Goal: Task Accomplishment & Management: Complete application form

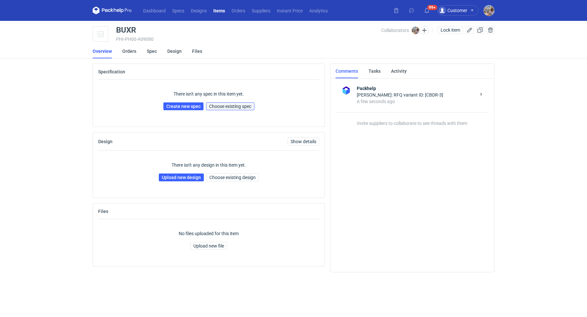
click at [231, 106] on span "Choose existing spec" at bounding box center [230, 106] width 42 height 5
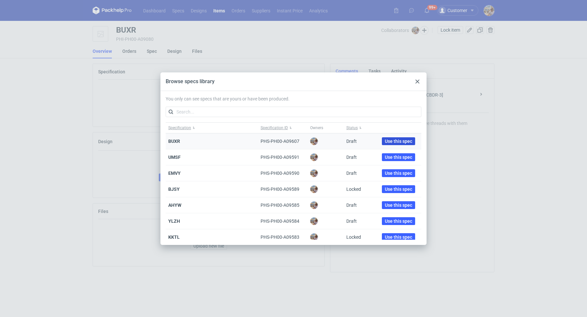
click at [394, 144] on button "Use this spec" at bounding box center [398, 141] width 33 height 8
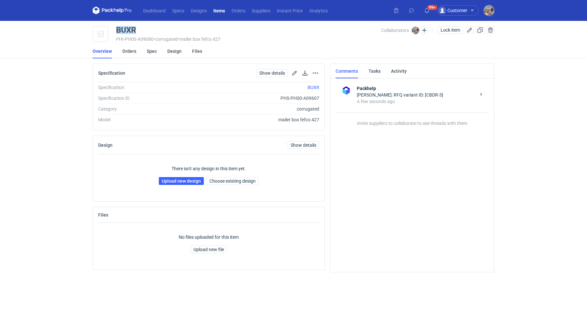
drag, startPoint x: 142, startPoint y: 30, endPoint x: 117, endPoint y: 27, distance: 25.2
click at [117, 27] on div "BUXR" at bounding box center [248, 30] width 265 height 8
copy div "BUXR"
click at [181, 178] on link "Upload new design" at bounding box center [181, 181] width 45 height 8
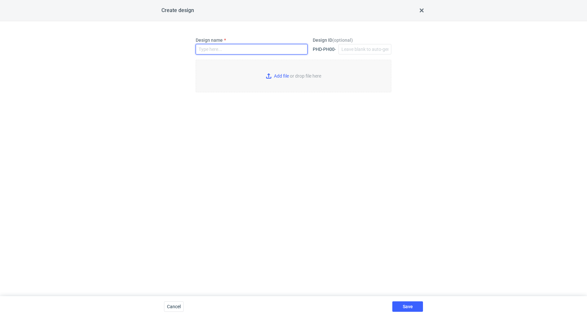
click at [216, 45] on input "Design name" at bounding box center [252, 49] width 112 height 10
paste input "BUXR"
type input "BUXR"
click at [276, 72] on input "Add file or drop file here" at bounding box center [294, 76] width 196 height 33
type input "C:\fakepath\jbx__custom____BUXR__d0__oR654253573__outside.pdf"
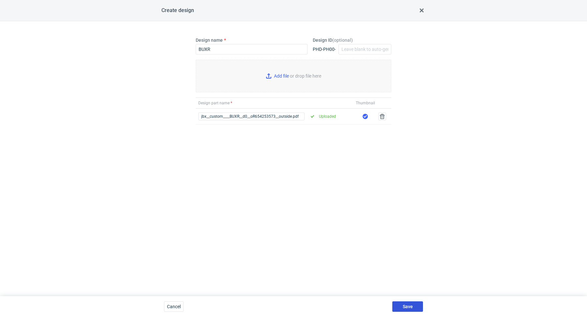
click at [406, 306] on span "Save" at bounding box center [408, 306] width 10 height 5
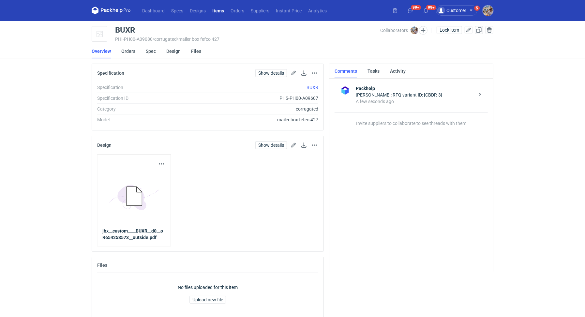
click at [123, 50] on link "Orders" at bounding box center [128, 51] width 14 height 14
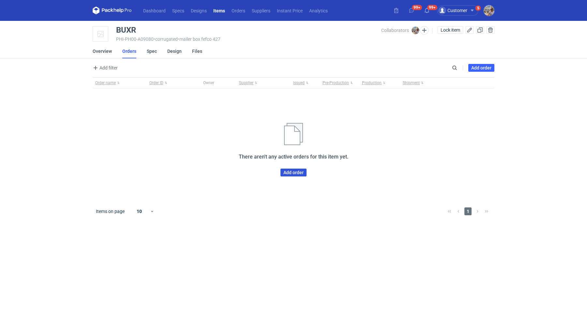
click at [291, 172] on link "Add order" at bounding box center [294, 173] width 26 height 8
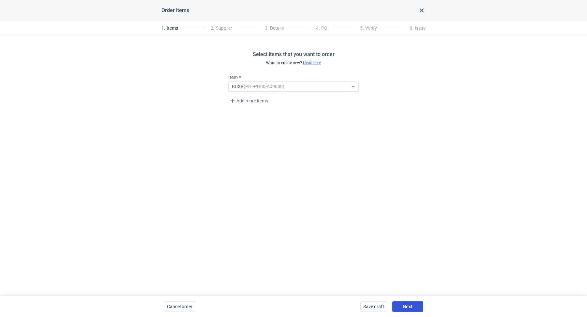
click at [403, 305] on button "Next" at bounding box center [407, 306] width 31 height 10
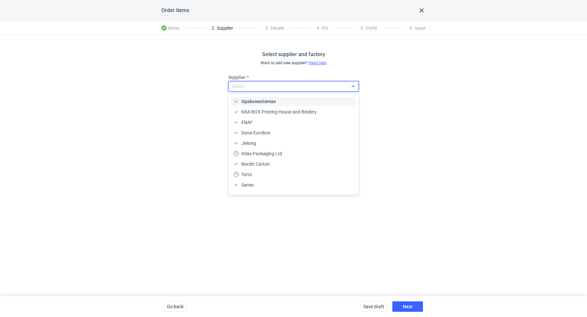
click at [256, 85] on div "Select..." at bounding box center [288, 86] width 119 height 9
type input "jan"
click at [260, 103] on div "JANBOX" at bounding box center [294, 101] width 120 height 7
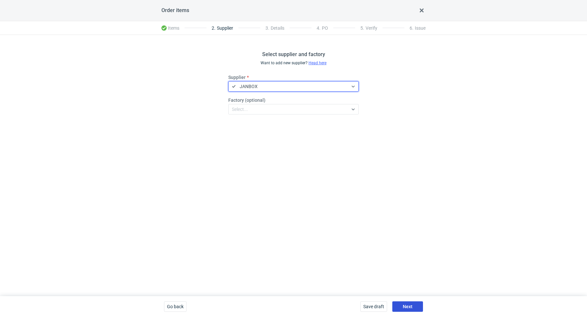
click at [408, 306] on span "Next" at bounding box center [408, 306] width 10 height 5
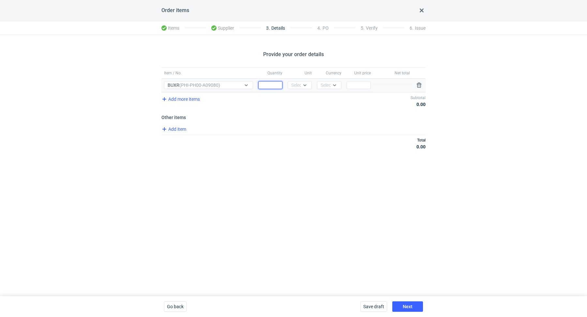
click at [269, 87] on input "Quantity" at bounding box center [270, 85] width 24 height 8
paste input "3000"
type input "3000"
click at [304, 84] on icon at bounding box center [304, 85] width 5 height 5
click at [304, 98] on div "pcs" at bounding box center [300, 98] width 14 height 7
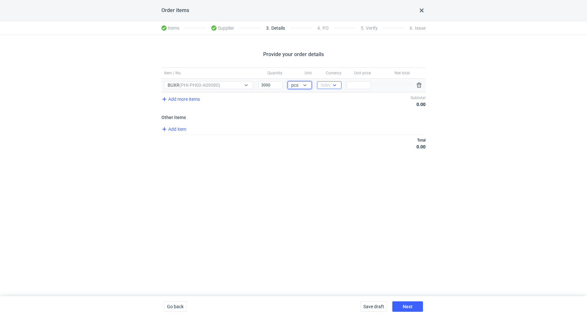
click at [326, 85] on div "Select..." at bounding box center [329, 85] width 16 height 7
click at [330, 99] on span "PLN" at bounding box center [326, 98] width 9 height 7
click at [364, 83] on input "Price" at bounding box center [359, 85] width 24 height 8
paste input "1.6"
type input "1.6"
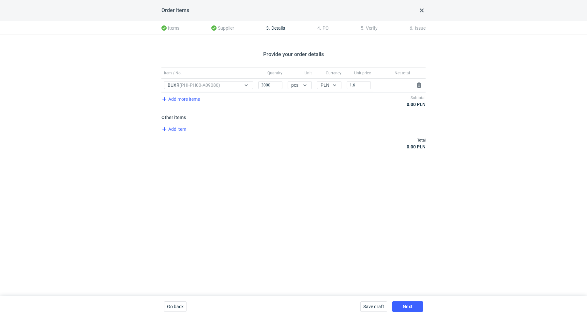
click at [314, 139] on div "Total 0.00 PLN" at bounding box center [293, 143] width 264 height 17
click at [183, 131] on span "Add item" at bounding box center [174, 129] width 26 height 8
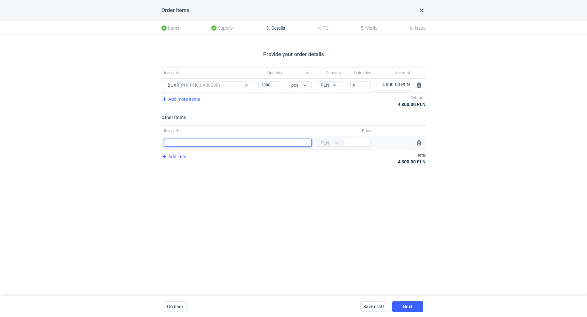
click at [191, 144] on input "Item / No." at bounding box center [238, 143] width 148 height 8
type input "Polimer"
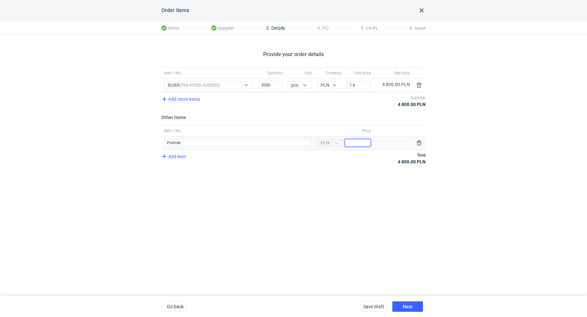
click at [354, 139] on input "Price" at bounding box center [358, 143] width 26 height 8
paste input "400"
type input "400"
click at [358, 189] on div "Provide your order details Item / No. Quantity Unit Currency Unit price Net tot…" at bounding box center [293, 165] width 587 height 261
click at [415, 308] on button "Next" at bounding box center [407, 306] width 31 height 10
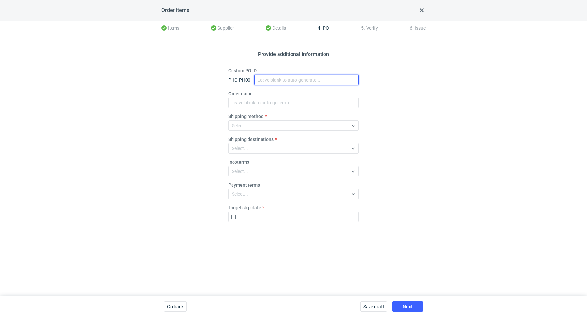
click at [263, 80] on input "Custom PO ID" at bounding box center [306, 80] width 104 height 10
paste input "R654253573"
paste input "BUXR"
drag, startPoint x: 305, startPoint y: 83, endPoint x: 245, endPoint y: 79, distance: 60.2
click at [245, 79] on div "PHO-PH00- R654253573_BUXR" at bounding box center [293, 80] width 130 height 10
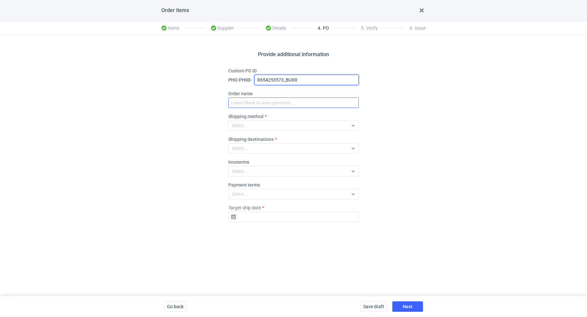
type input "R654253573_BUXR"
click at [256, 101] on input "Order name" at bounding box center [293, 103] width 130 height 10
paste input "R654253573_BUXR"
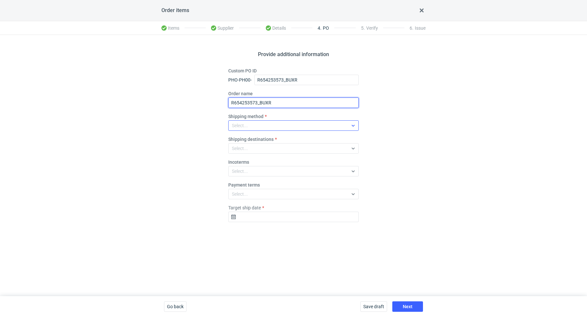
type input "R654253573_BUXR"
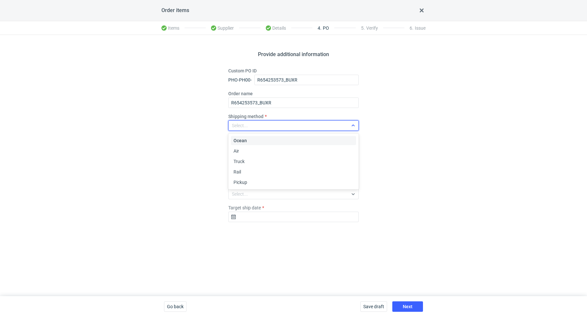
click at [253, 124] on div "Select..." at bounding box center [288, 125] width 119 height 9
click at [248, 183] on div "Pickup" at bounding box center [294, 182] width 120 height 7
click at [267, 214] on input "Target ship date" at bounding box center [293, 217] width 130 height 10
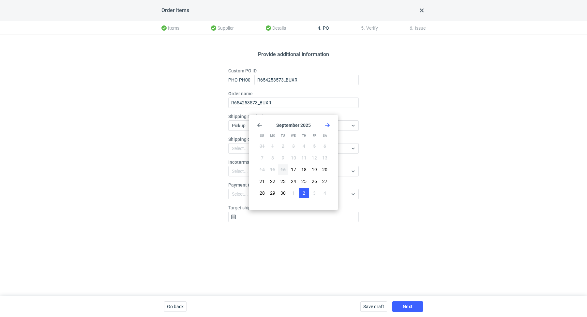
click at [301, 192] on button "2" at bounding box center [304, 193] width 10 height 10
type input "2025-10-02"
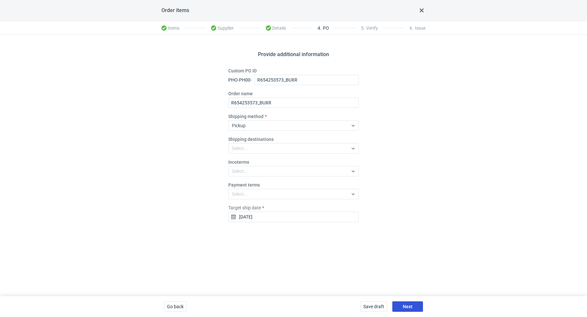
click at [405, 308] on span "Next" at bounding box center [408, 306] width 10 height 5
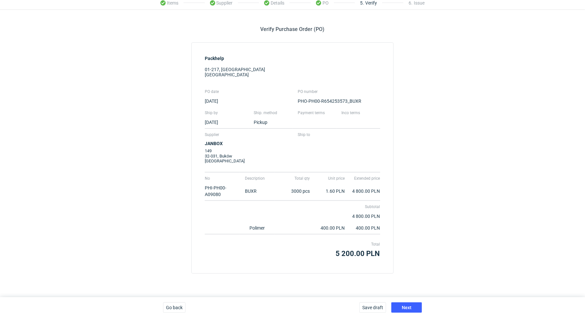
scroll to position [25, 0]
click at [407, 305] on span "Next" at bounding box center [407, 307] width 10 height 5
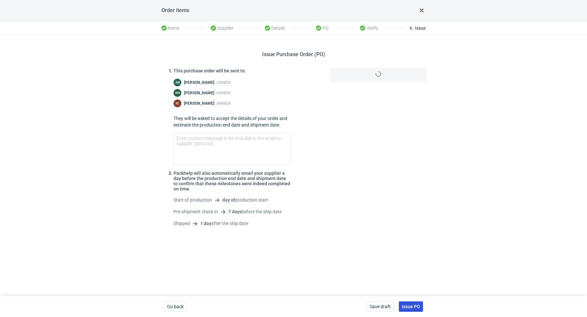
click at [409, 307] on span "Issue PO" at bounding box center [411, 306] width 18 height 5
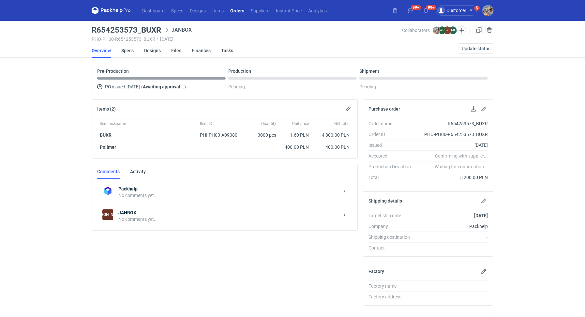
click at [132, 219] on div "No comments yet..." at bounding box center [228, 219] width 221 height 7
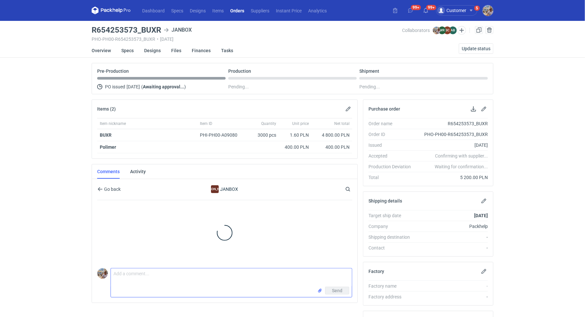
click at [146, 273] on textarea "Comment message" at bounding box center [231, 277] width 241 height 18
paste textarea "CBDR-3"
type textarea "Hej Sylwia zamówienie do wyceny CBDR-3."
click at [335, 289] on span "Send" at bounding box center [337, 290] width 10 height 5
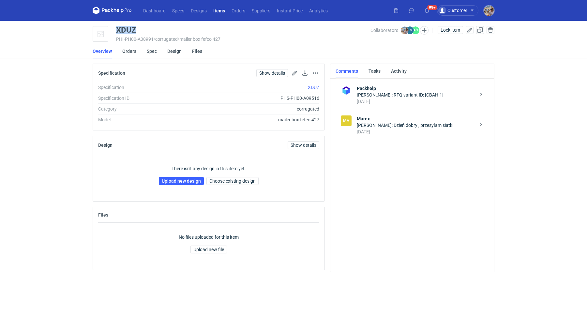
drag, startPoint x: 141, startPoint y: 31, endPoint x: 117, endPoint y: 31, distance: 23.2
click at [117, 31] on div "XDUZ" at bounding box center [243, 30] width 254 height 8
copy div "XDUZ"
click at [182, 178] on link "Upload new design" at bounding box center [181, 181] width 45 height 8
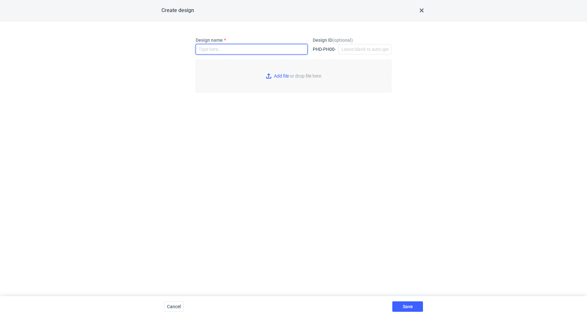
click at [227, 49] on input "Design name" at bounding box center [252, 49] width 112 height 10
paste input "XDUZ"
type input "XDUZ"
click at [289, 77] on input "Add file or drop file here" at bounding box center [294, 76] width 196 height 33
type input "C:\fakepath\ostro__custom____XDUZ__d0__oR723207553__outside.pdf"
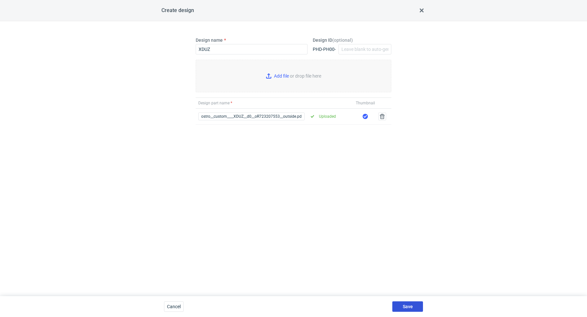
click at [407, 303] on button "Save" at bounding box center [407, 306] width 31 height 10
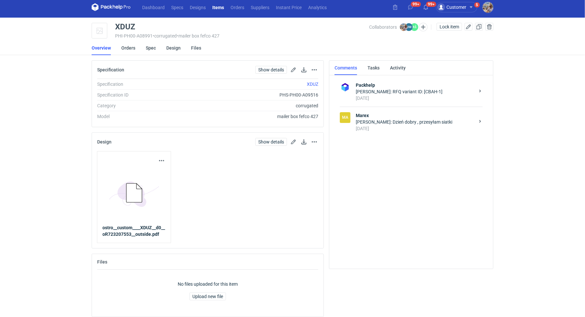
scroll to position [7, 0]
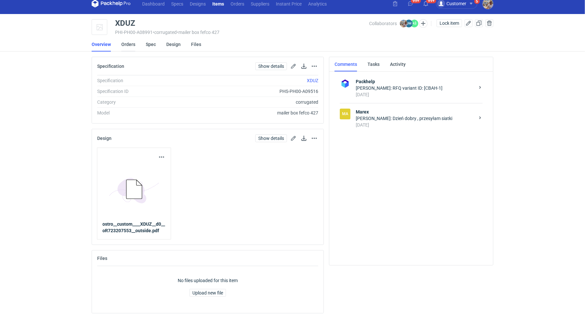
click at [125, 42] on link "Orders" at bounding box center [128, 44] width 14 height 14
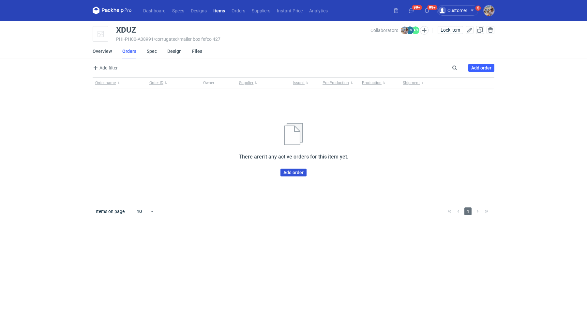
click at [285, 171] on link "Add order" at bounding box center [294, 173] width 26 height 8
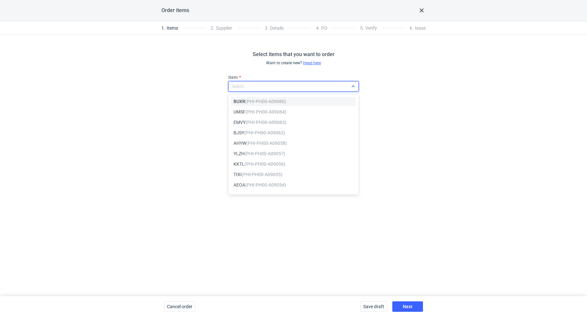
click at [258, 84] on div "Select..." at bounding box center [288, 86] width 119 height 9
paste input "XDUZ"
type input "XDUZ"
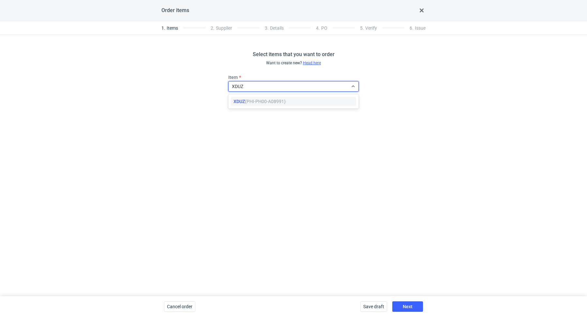
click at [268, 101] on em "(PHI-PH00-A08991)" at bounding box center [265, 101] width 41 height 5
click at [404, 303] on button "Next" at bounding box center [407, 306] width 31 height 10
click at [263, 89] on div "Select..." at bounding box center [288, 86] width 119 height 9
type input "marex"
click at [278, 101] on div "Marex" at bounding box center [294, 101] width 120 height 7
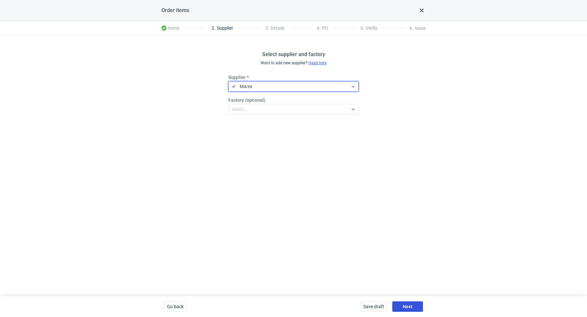
click at [402, 305] on button "Next" at bounding box center [407, 306] width 31 height 10
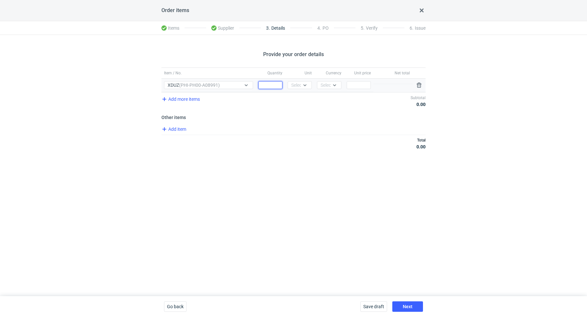
click at [272, 83] on input "Quantity" at bounding box center [270, 85] width 24 height 8
paste input "6000"
type input "6000"
click at [298, 86] on div "Select..." at bounding box center [299, 85] width 16 height 7
click at [299, 97] on span "pcs" at bounding box center [296, 98] width 7 height 7
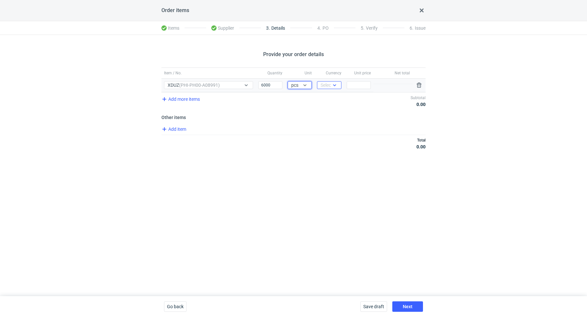
click at [323, 82] on div "Select..." at bounding box center [329, 85] width 16 height 7
click at [328, 97] on span "PLN" at bounding box center [326, 98] width 9 height 7
click at [364, 87] on input "Price" at bounding box center [359, 85] width 24 height 8
paste input "3.24"
type input "3.24"
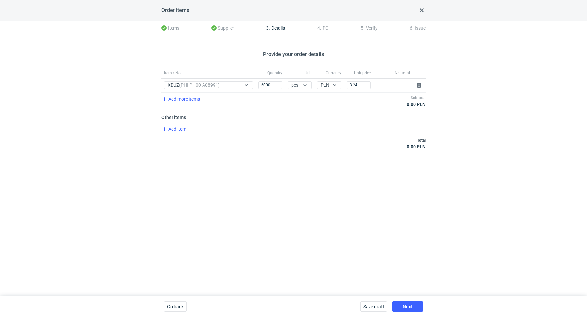
click at [312, 144] on div "Total 0.00 PLN" at bounding box center [293, 143] width 264 height 17
click at [172, 129] on span "Add item" at bounding box center [174, 129] width 26 height 8
click at [179, 138] on div "Item / No." at bounding box center [237, 142] width 153 height 13
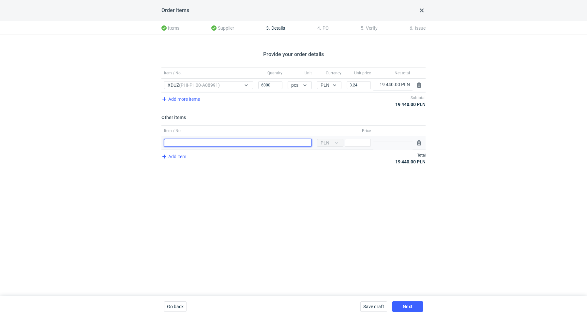
click at [178, 143] on input "Item / No." at bounding box center [238, 143] width 148 height 8
type input "Wykrojnik"
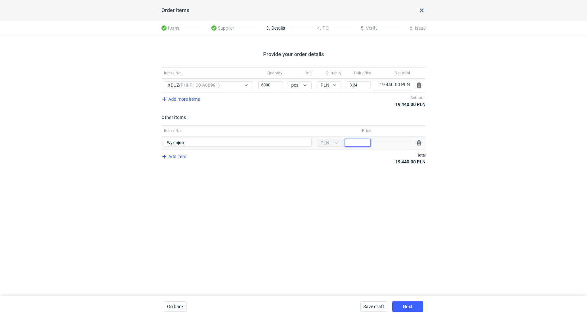
click at [358, 143] on input "Price" at bounding box center [358, 143] width 26 height 8
type input "950"
click at [410, 304] on button "Next" at bounding box center [407, 306] width 31 height 10
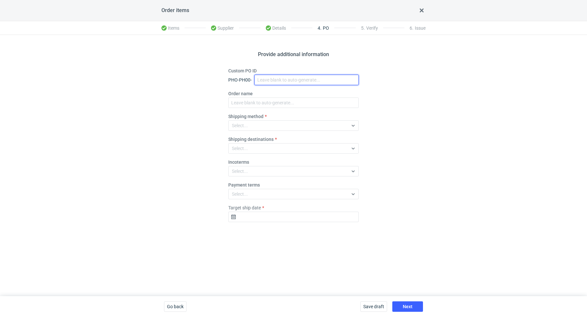
click at [274, 82] on input "Custom PO ID" at bounding box center [306, 80] width 104 height 10
paste input "R723207553"
paste input "XDUZ"
drag, startPoint x: 311, startPoint y: 81, endPoint x: 249, endPoint y: 67, distance: 63.1
click at [249, 68] on div "Custom PO ID PHO-PH00- R723207553_XDUZ" at bounding box center [293, 77] width 130 height 18
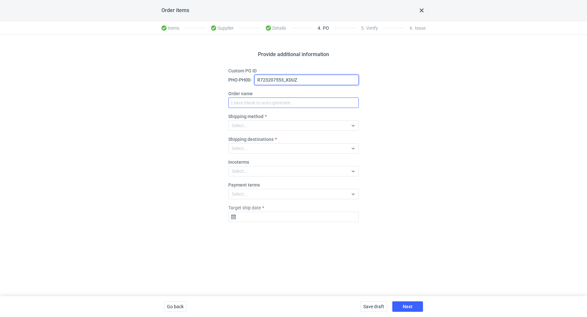
type input "R723207553_XDUZ"
click at [261, 104] on input "Order name" at bounding box center [293, 103] width 130 height 10
paste input "R723207553_XDUZ"
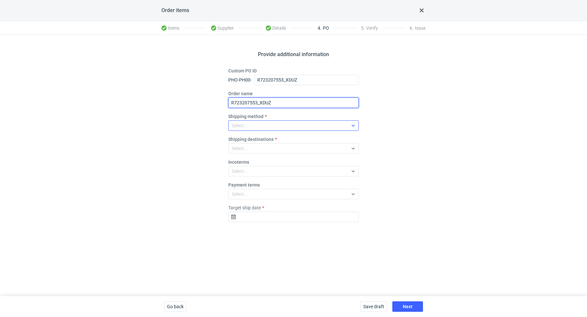
type input "R723207553_XDUZ"
click at [264, 128] on div "Select..." at bounding box center [288, 125] width 119 height 9
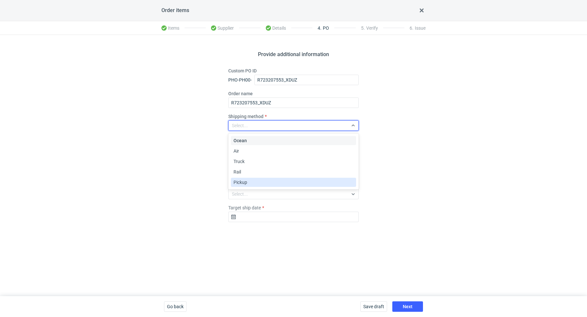
click at [262, 179] on div "Pickup" at bounding box center [294, 182] width 120 height 7
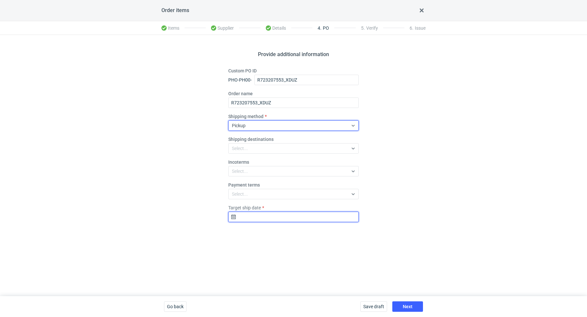
click at [261, 217] on input "Target ship date" at bounding box center [293, 217] width 130 height 10
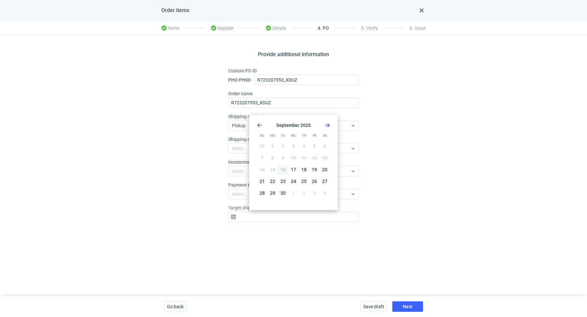
click at [326, 125] on use "Go forward 1 month" at bounding box center [327, 125] width 5 height 4
click at [285, 167] on span "14" at bounding box center [283, 169] width 5 height 7
type input "2025-10-14"
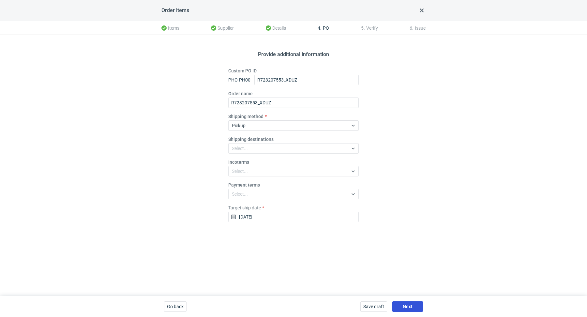
click at [413, 303] on button "Next" at bounding box center [407, 306] width 31 height 10
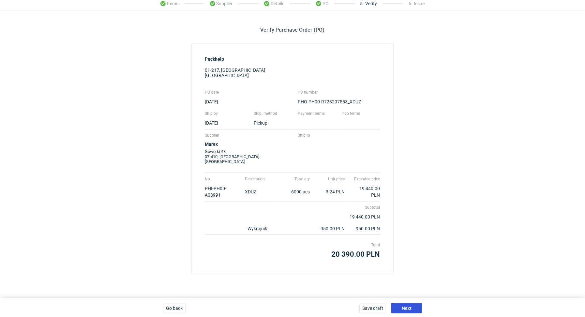
scroll to position [25, 0]
click at [413, 306] on button "Next" at bounding box center [406, 307] width 31 height 10
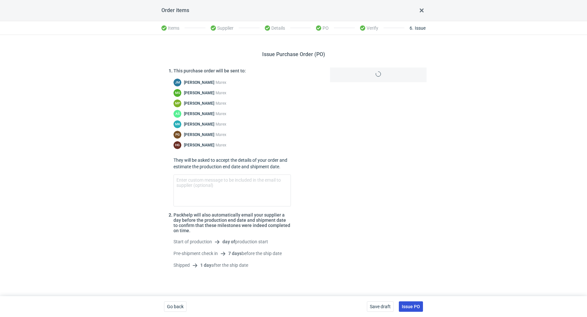
click at [413, 306] on span "Issue PO" at bounding box center [411, 306] width 18 height 5
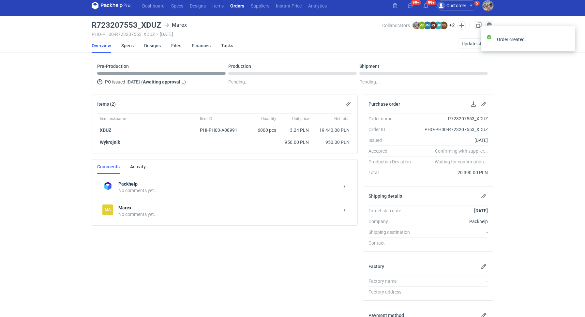
scroll to position [12, 0]
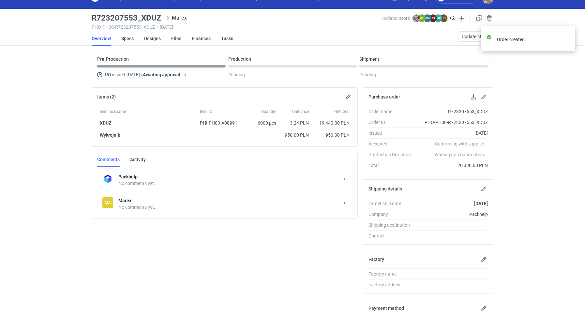
click at [159, 204] on div "No comments yet..." at bounding box center [228, 207] width 221 height 7
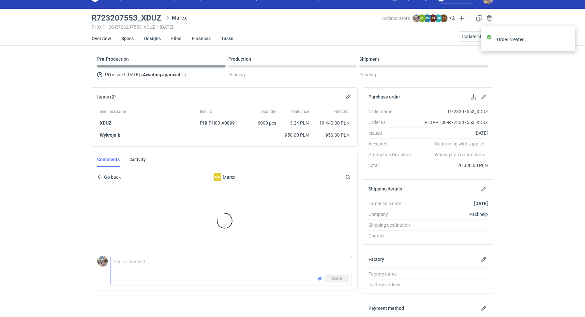
click at [150, 257] on textarea "Comment message" at bounding box center [231, 265] width 241 height 18
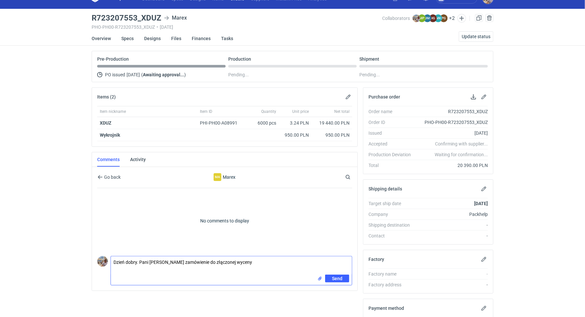
click at [199, 261] on textarea "Dzień dobry. Pani Joanno zamówienie do złączonej wyceny" at bounding box center [231, 265] width 241 height 18
type textarea "Dzień dobry. Pani Joanno zamówienie do załączonej wyceny"
click at [318, 275] on input "file" at bounding box center [319, 278] width 5 height 7
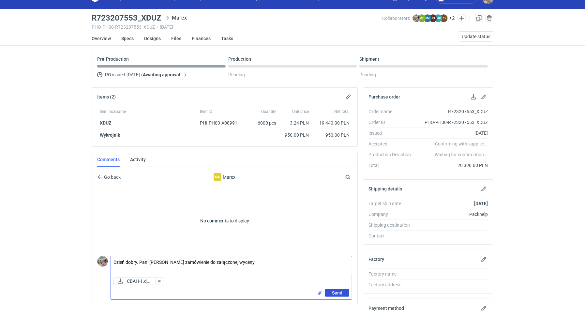
click at [343, 289] on button "Send" at bounding box center [337, 293] width 24 height 8
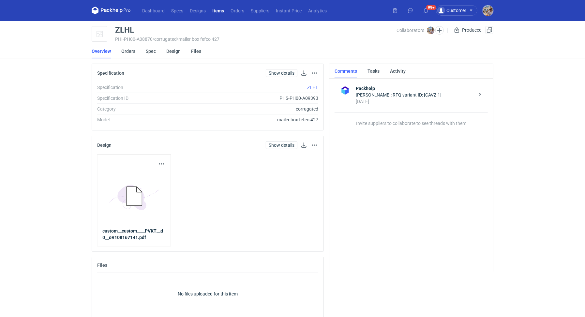
click at [126, 54] on link "Orders" at bounding box center [128, 51] width 14 height 14
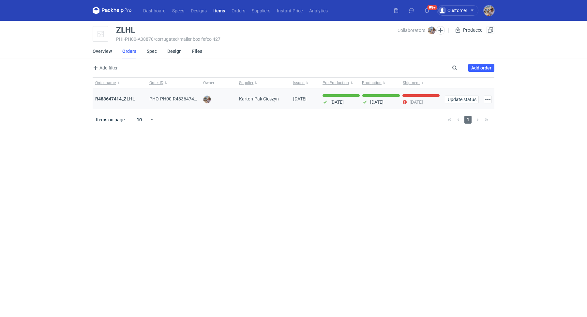
click at [127, 104] on div "R483647414_ZLHL" at bounding box center [120, 98] width 54 height 21
click at [127, 97] on strong "R483647414_ZLHL" at bounding box center [115, 98] width 40 height 5
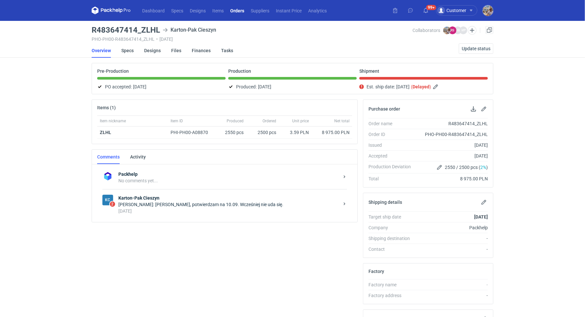
click at [193, 208] on div "[DATE]" at bounding box center [228, 211] width 221 height 7
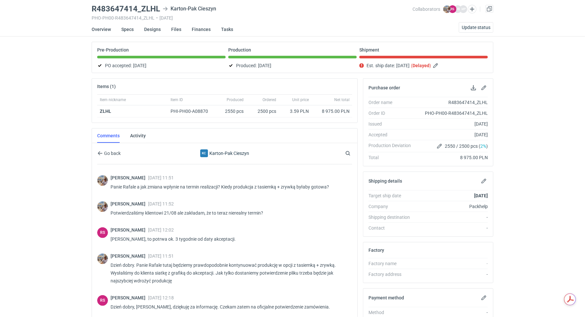
scroll to position [419, 0]
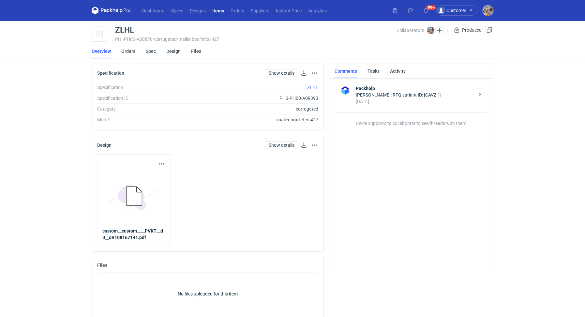
click at [134, 49] on link "Orders" at bounding box center [128, 51] width 14 height 14
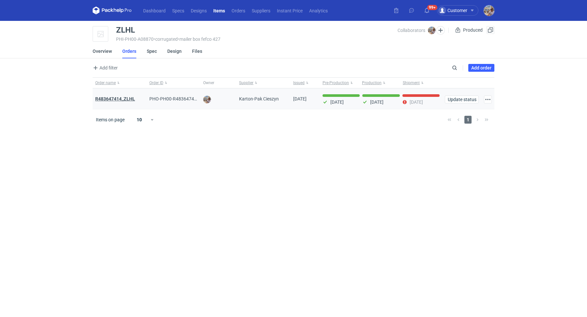
click at [131, 100] on strong "R483647414_ZLHL" at bounding box center [115, 98] width 40 height 5
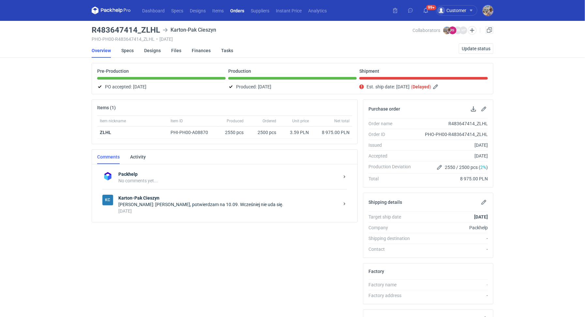
click at [201, 205] on div "[PERSON_NAME]: [PERSON_NAME], potwierdzam na 10.09. Wcześniej nie uda się." at bounding box center [228, 204] width 221 height 7
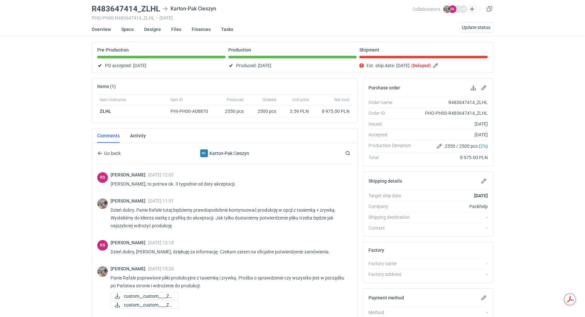
scroll to position [142, 0]
